Goal: Task Accomplishment & Management: Manage account settings

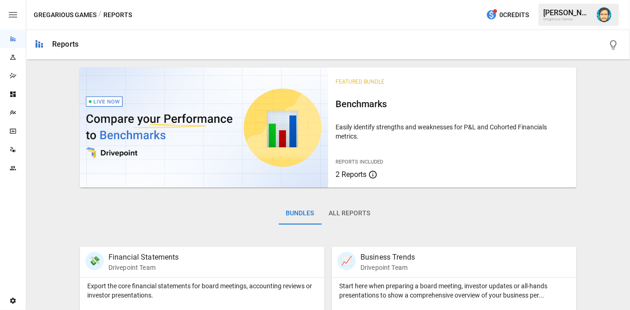
click at [604, 14] on img "Dana Basken" at bounding box center [604, 14] width 15 height 15
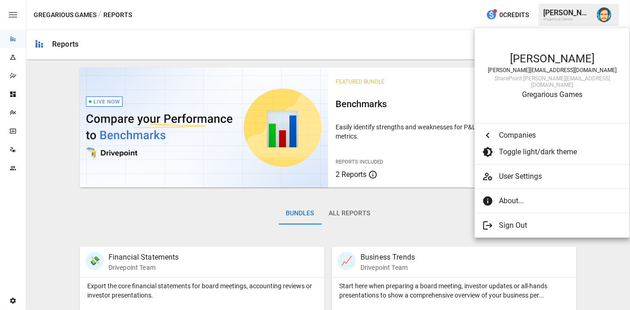
scroll to position [1670, 0]
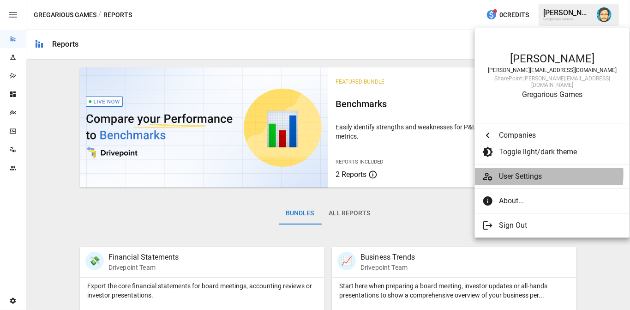
click at [515, 171] on span "User Settings" at bounding box center [560, 176] width 123 height 11
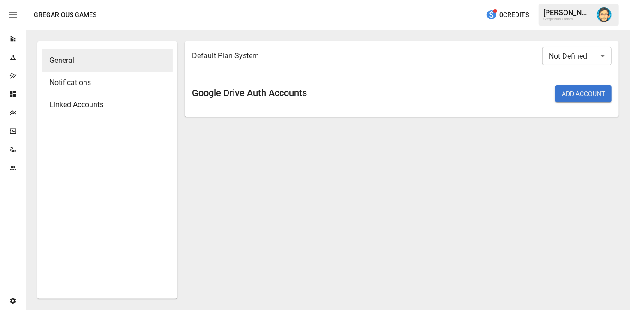
click at [99, 107] on span "Linked Accounts" at bounding box center [107, 104] width 116 height 11
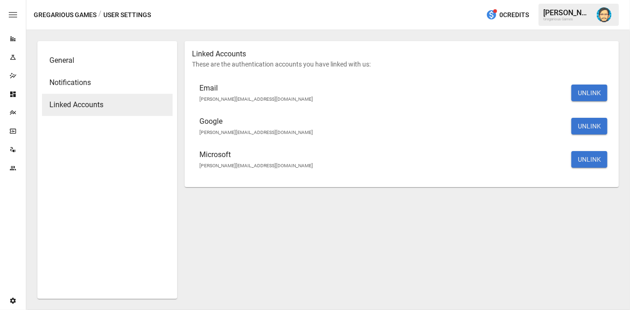
click at [605, 18] on img "Dana Basken" at bounding box center [604, 14] width 15 height 15
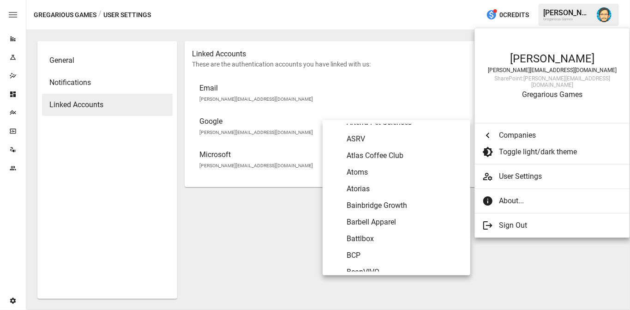
scroll to position [236, 0]
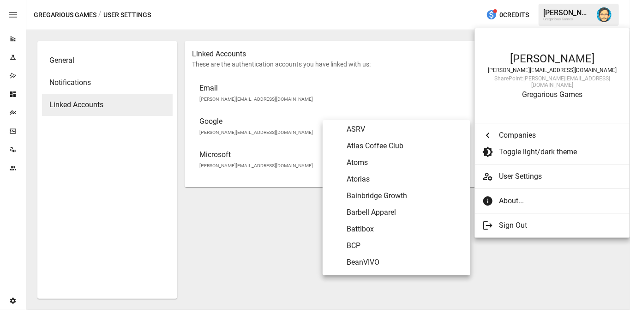
click at [375, 179] on span "Atorias" at bounding box center [405, 179] width 116 height 11
